Goal: Use online tool/utility: Use online tool/utility

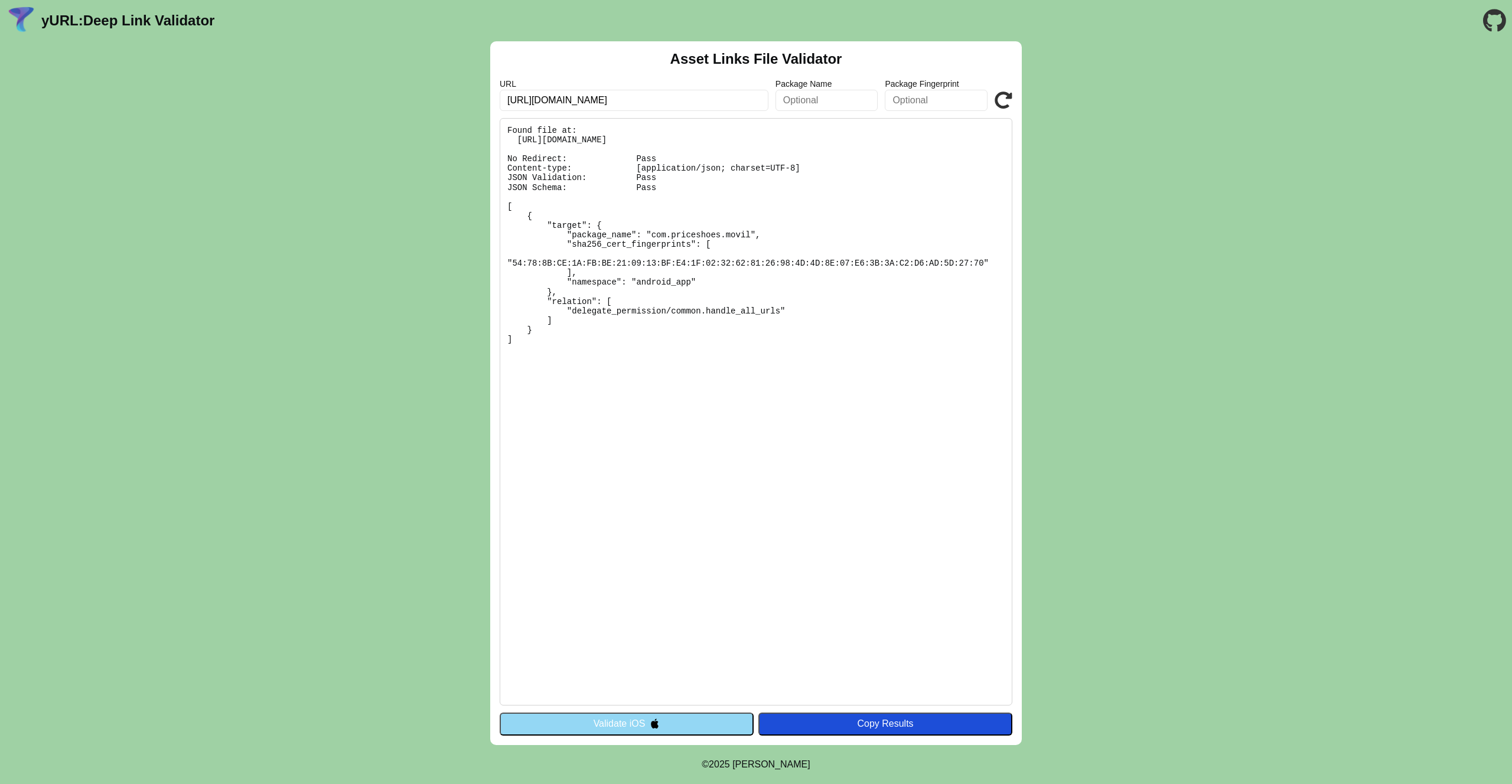
drag, startPoint x: 632, startPoint y: 98, endPoint x: 535, endPoint y: 99, distance: 97.0
click at [535, 99] on input "[URL][DOMAIN_NAME]" at bounding box center [634, 100] width 269 height 22
type input "[URL][DOMAIN_NAME]"
click at [1005, 106] on icon at bounding box center [1003, 100] width 18 height 18
click at [716, 723] on button "Validate iOS" at bounding box center [627, 724] width 254 height 22
